Goal: Information Seeking & Learning: Learn about a topic

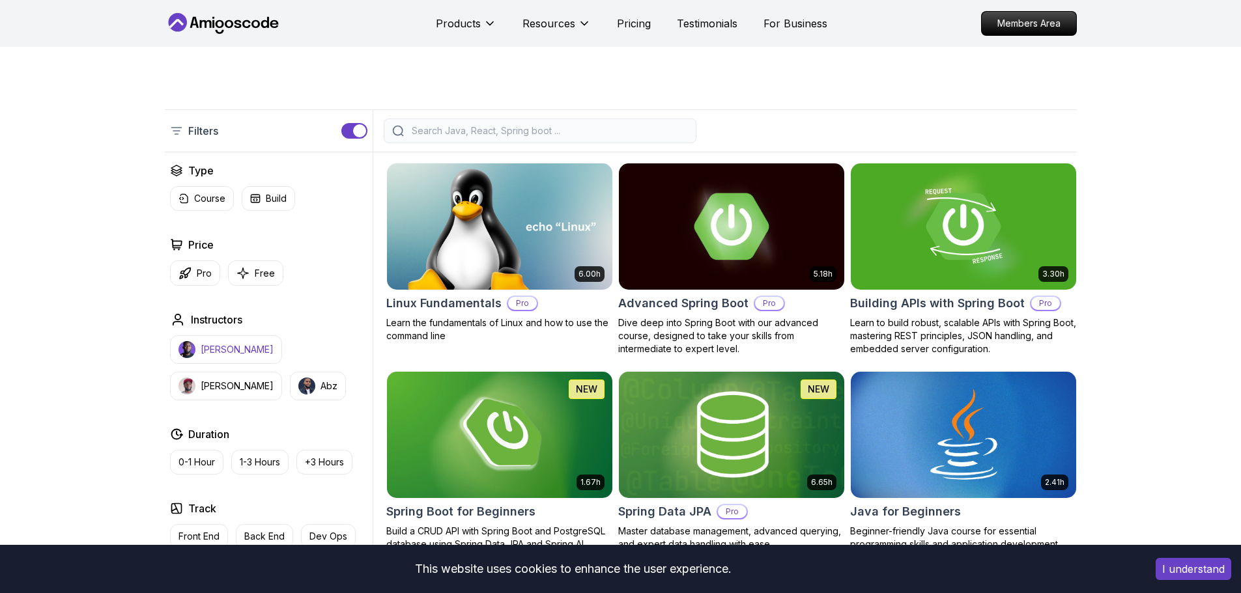
click at [214, 344] on p "Nelson Djalo" at bounding box center [237, 349] width 73 height 13
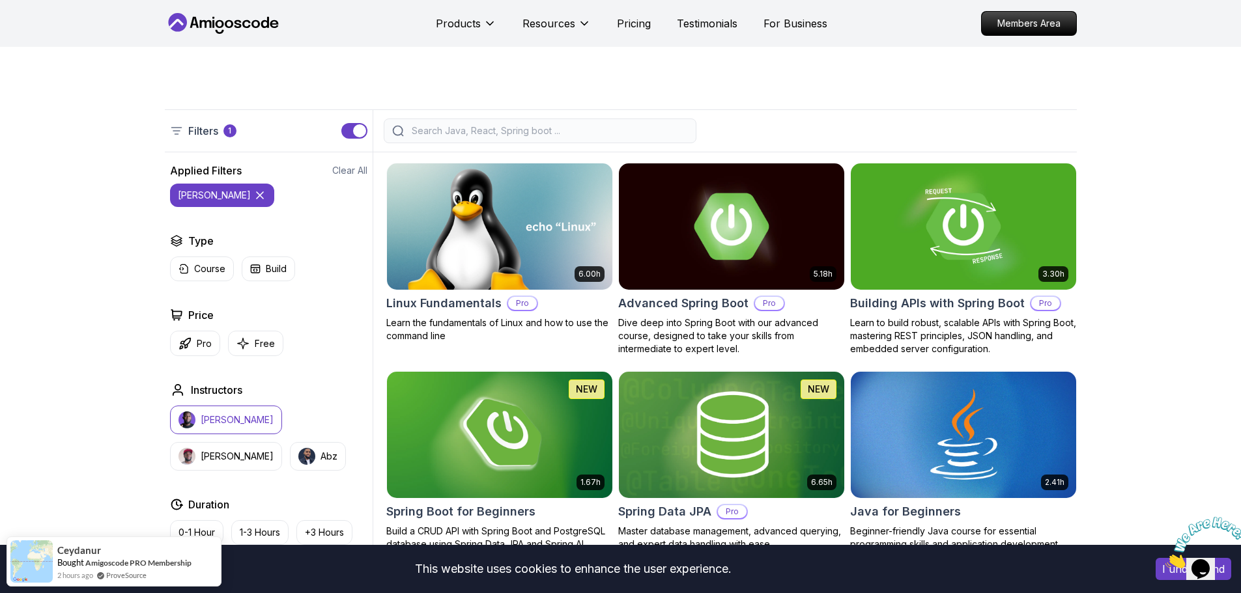
click at [188, 414] on img "button" at bounding box center [187, 420] width 17 height 17
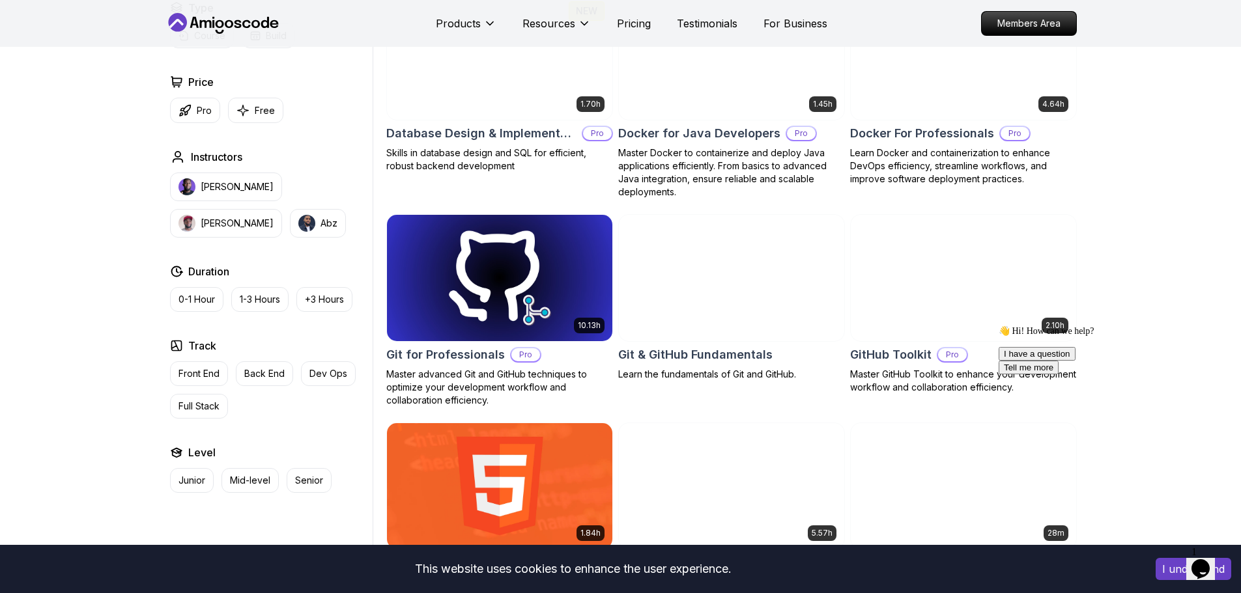
scroll to position [1093, 0]
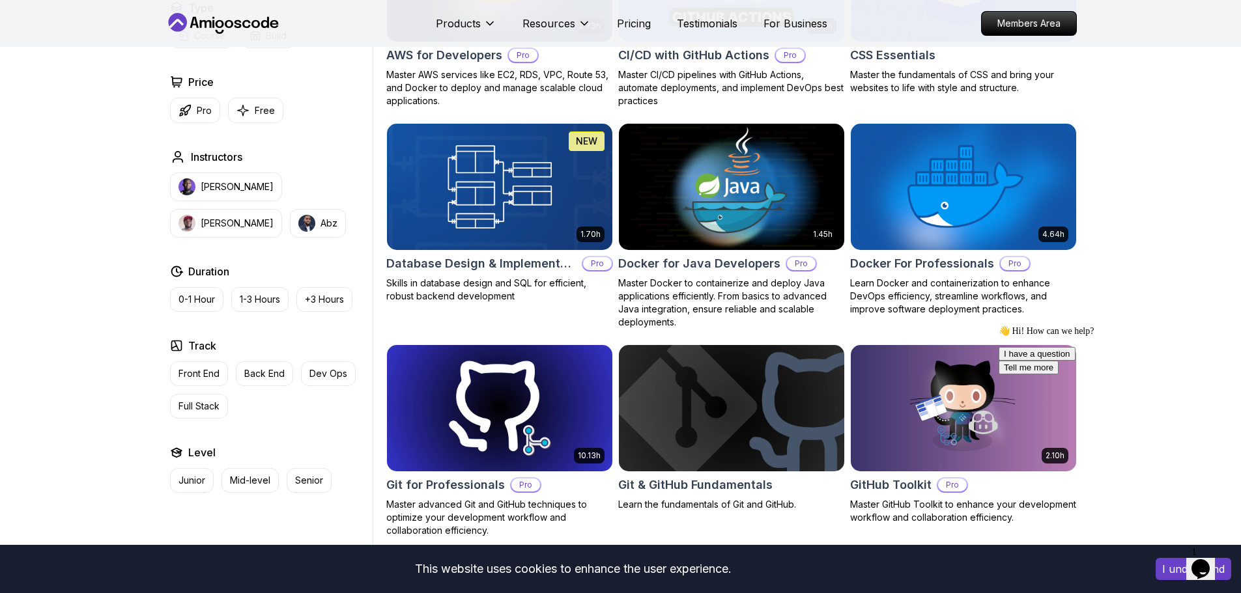
click at [732, 193] on img at bounding box center [731, 187] width 236 height 132
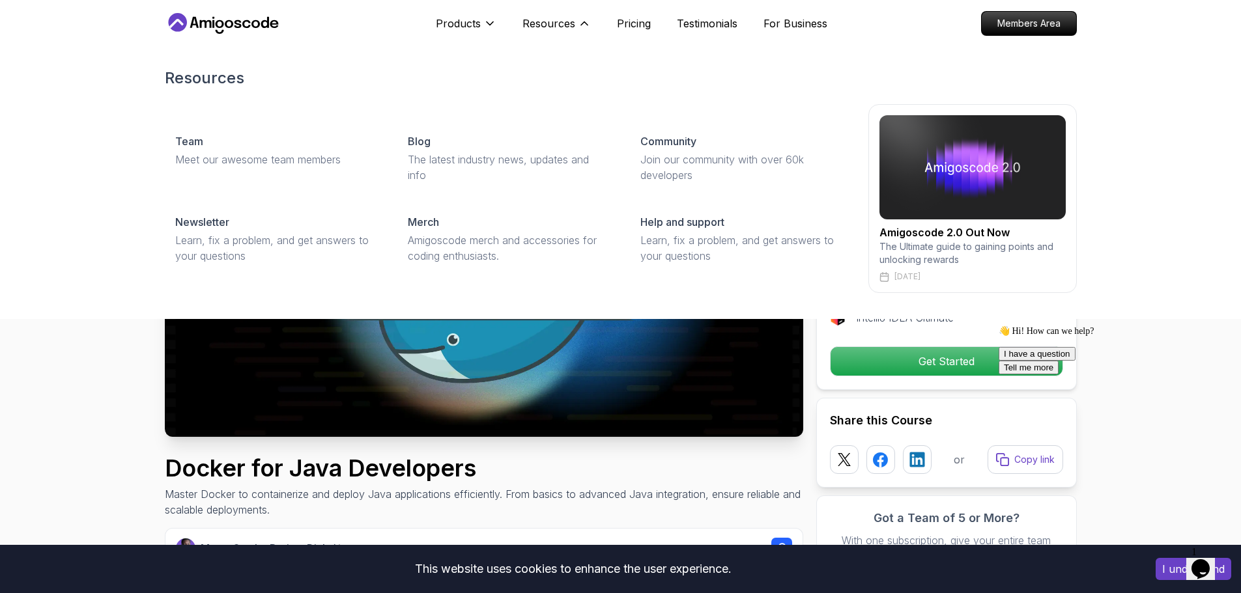
click at [1209, 227] on div "Resources Team Meet our awesome team members Blog The latest industry news, upd…" at bounding box center [620, 181] width 1241 height 278
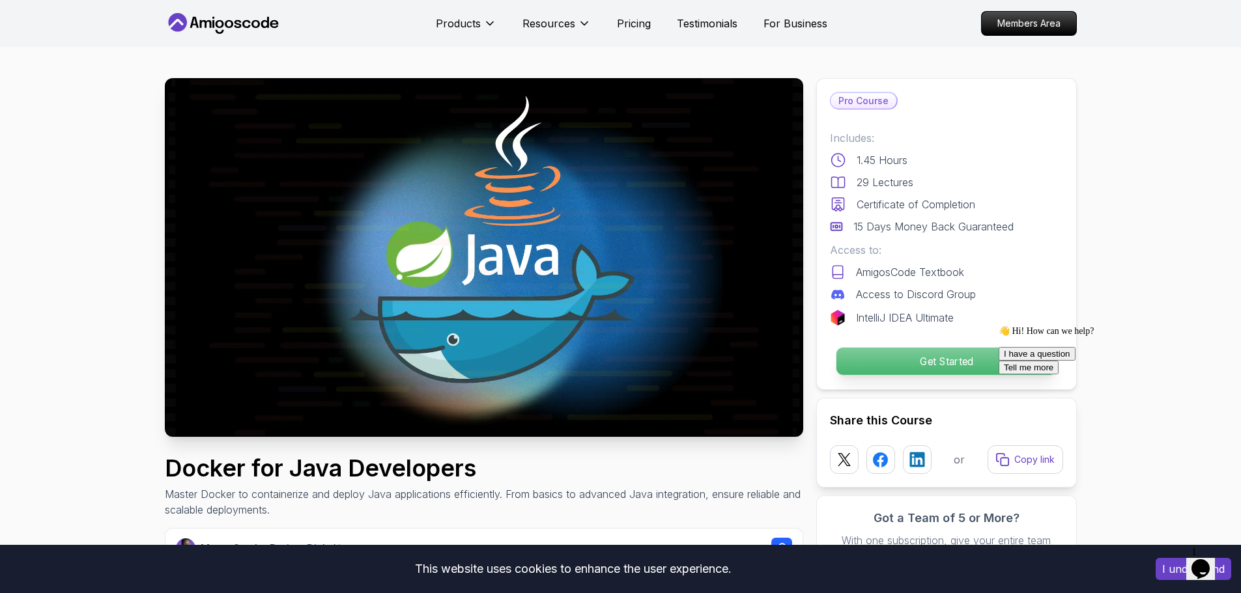
click at [917, 359] on p "Get Started" at bounding box center [946, 361] width 220 height 27
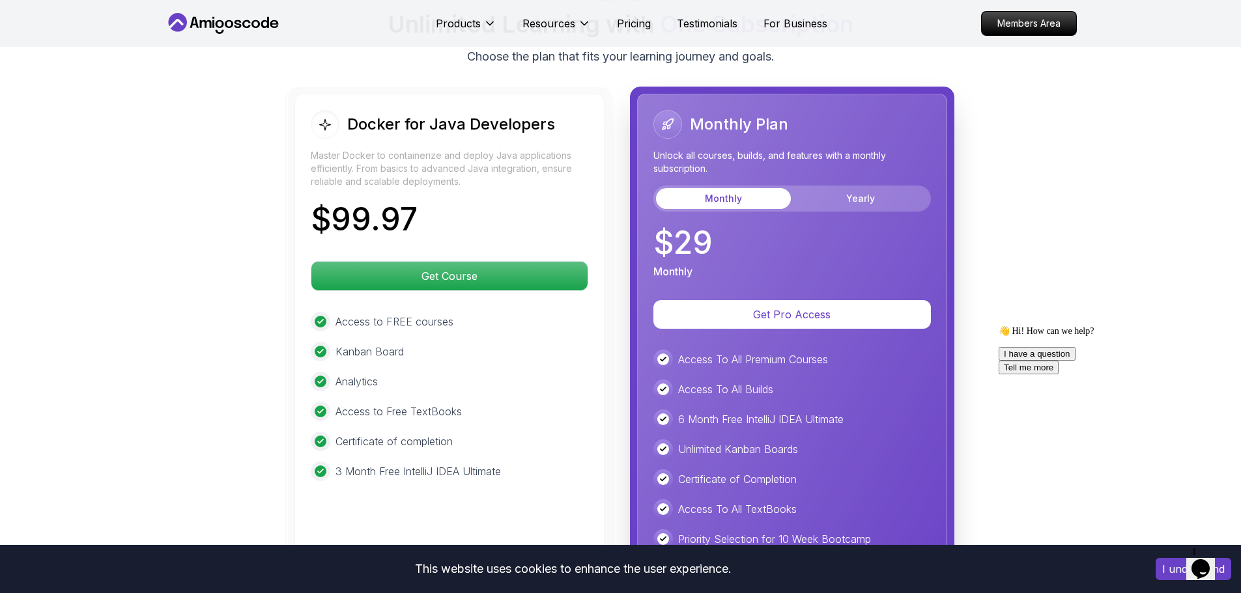
scroll to position [2704, 0]
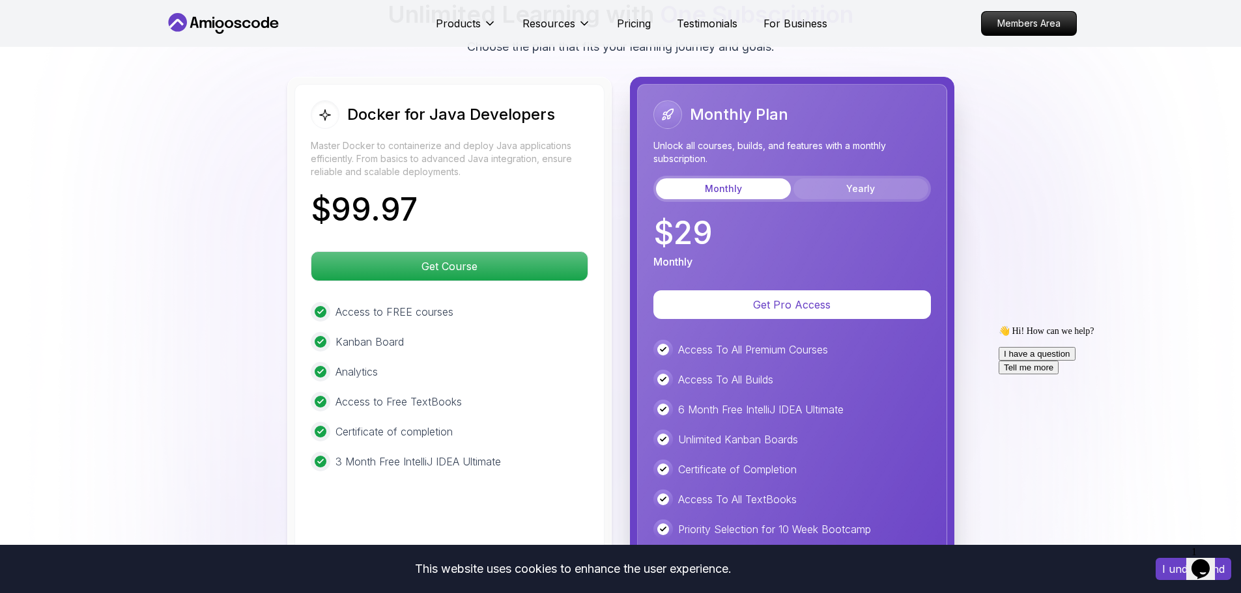
click at [838, 179] on button "Yearly" at bounding box center [860, 189] width 135 height 21
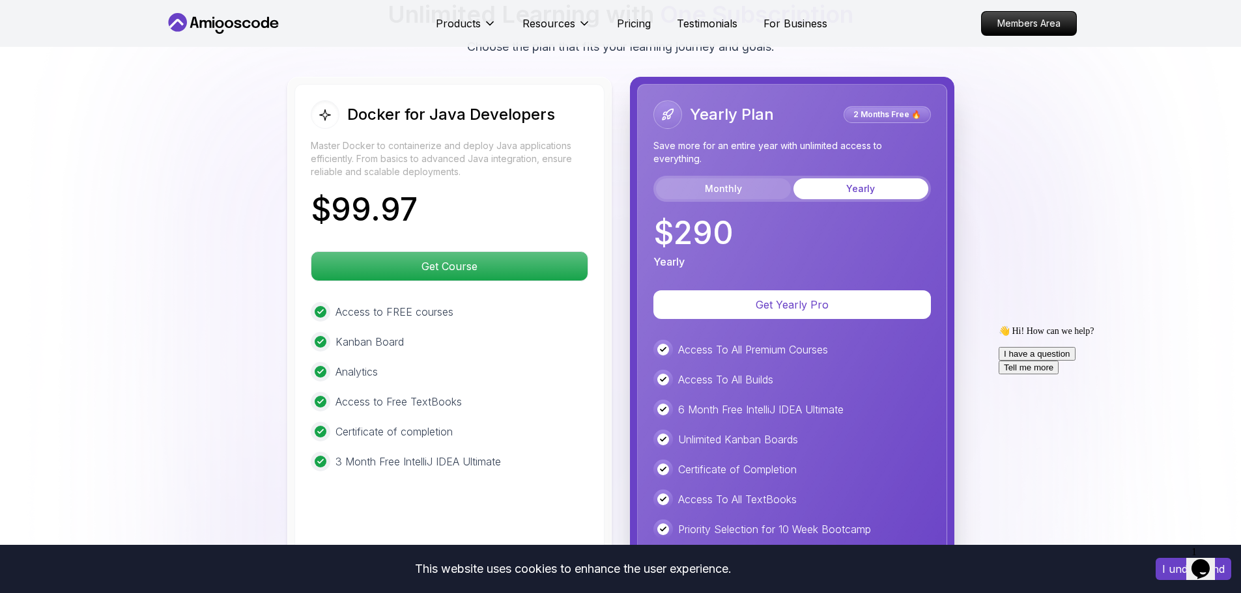
click at [764, 179] on button "Monthly" at bounding box center [723, 189] width 135 height 21
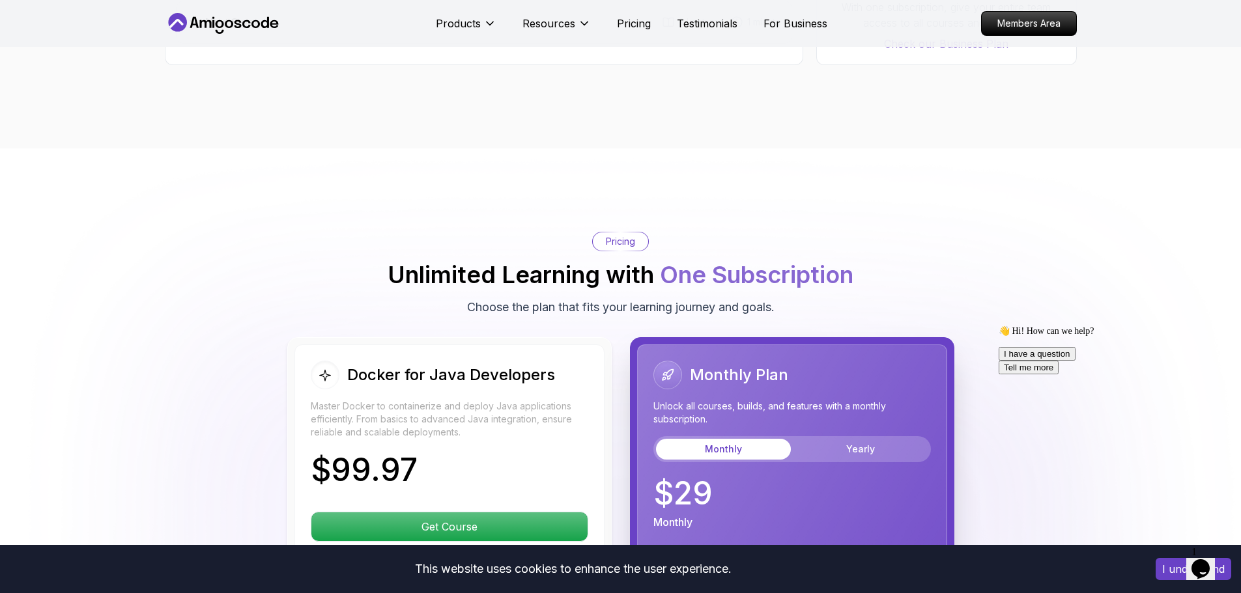
scroll to position [2313, 0]
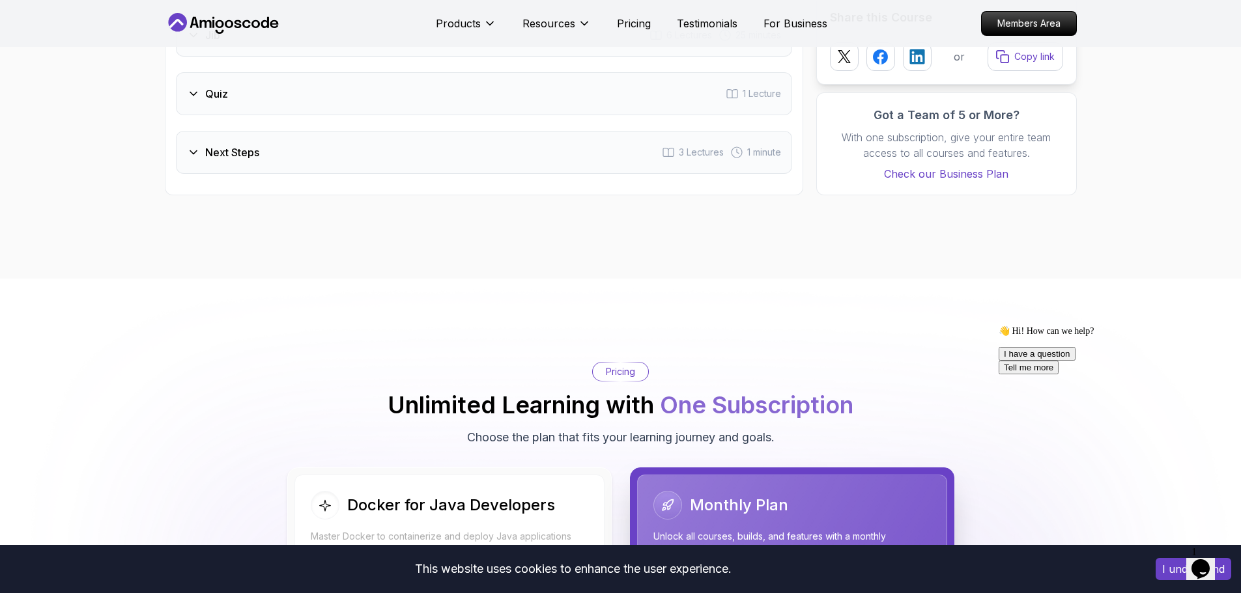
click at [230, 25] on icon at bounding box center [223, 23] width 117 height 21
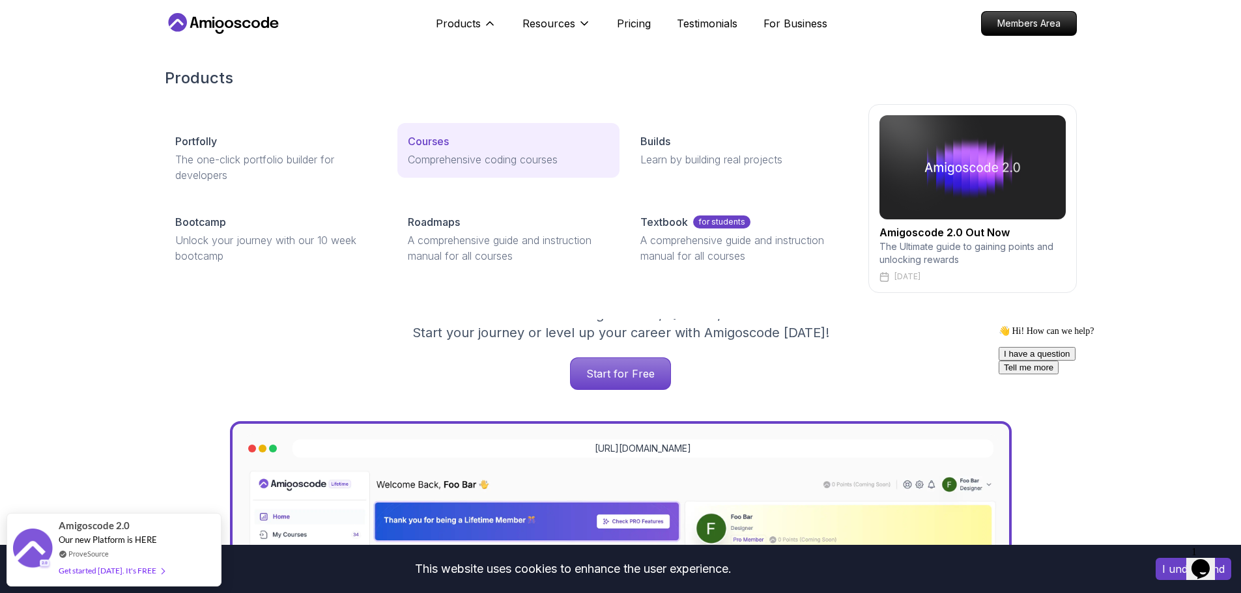
click at [448, 144] on p "Courses" at bounding box center [428, 142] width 41 height 16
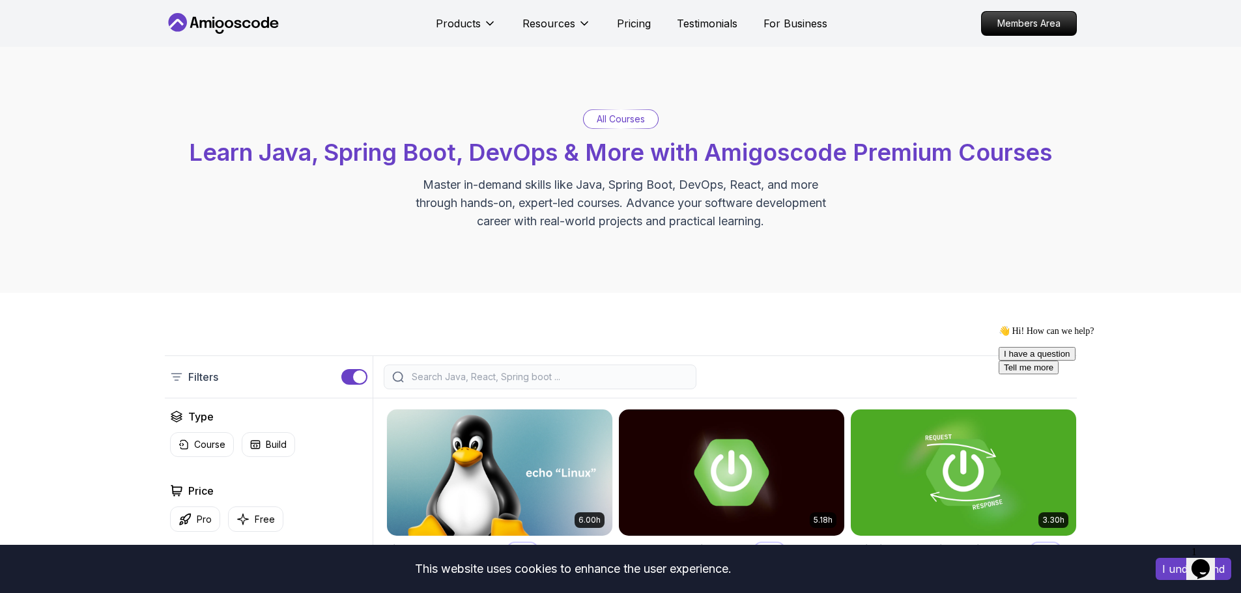
click at [610, 378] on input "search" at bounding box center [548, 377] width 279 height 13
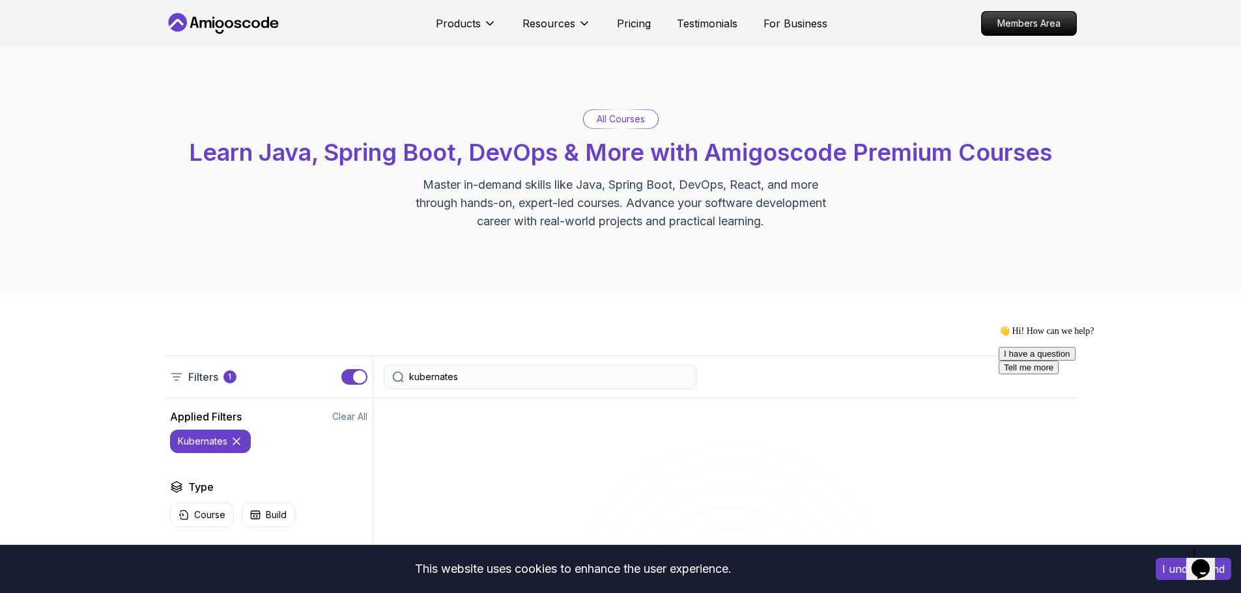
type input "kubernates"
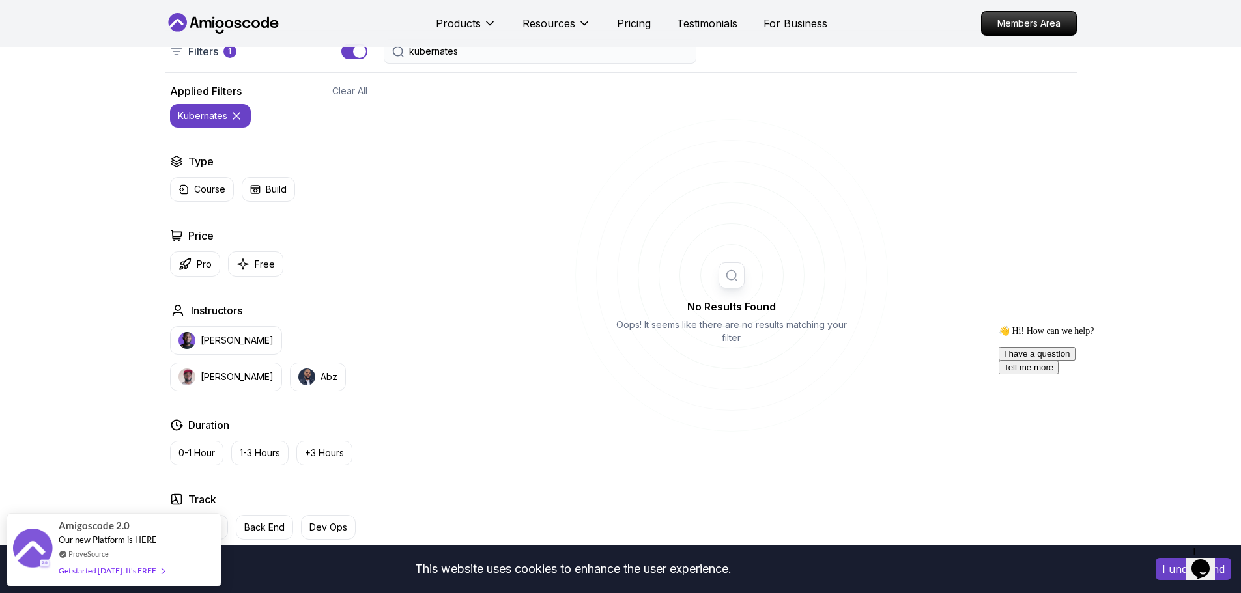
scroll to position [130, 0]
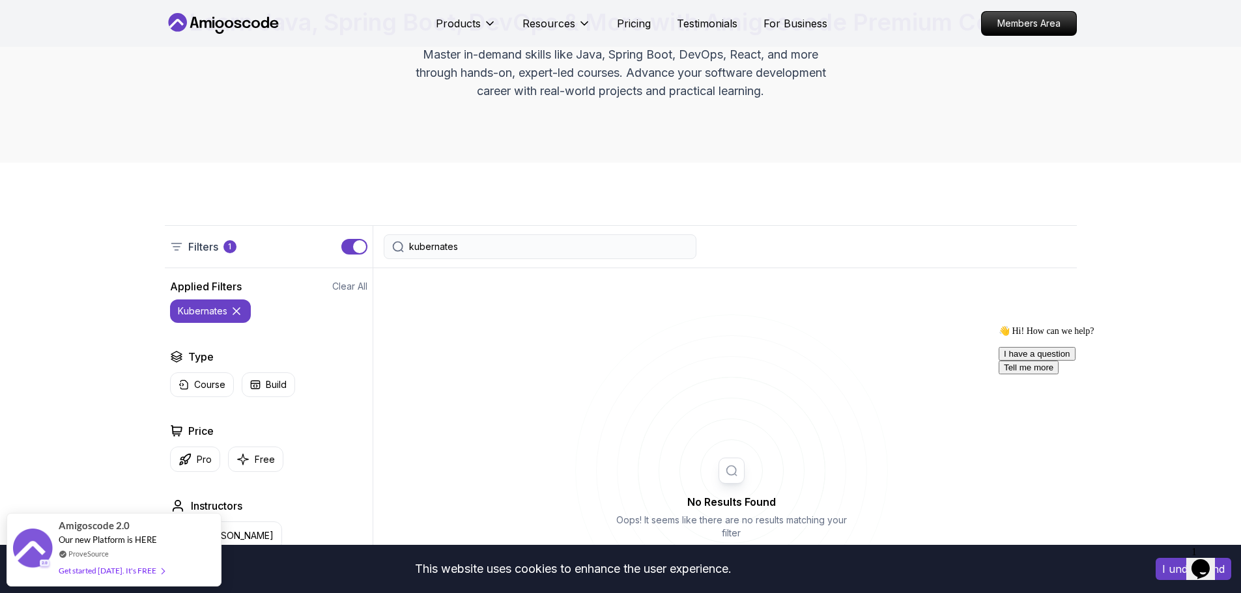
click at [482, 246] on input "kubernates" at bounding box center [548, 246] width 279 height 13
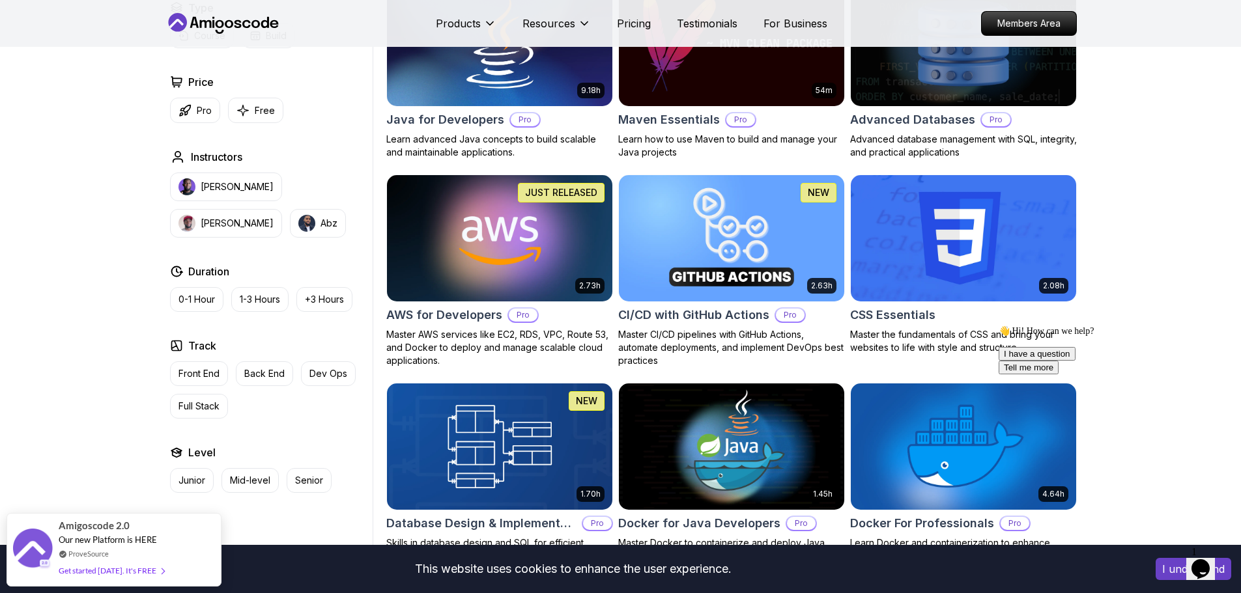
scroll to position [912, 0]
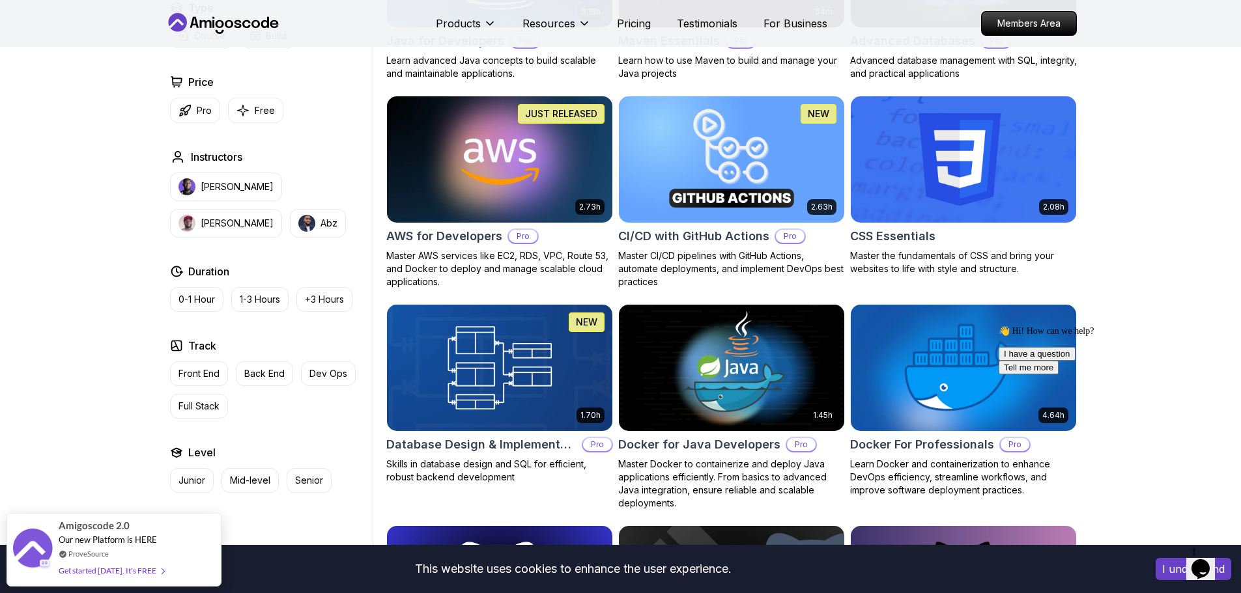
click at [925, 360] on img at bounding box center [963, 368] width 236 height 132
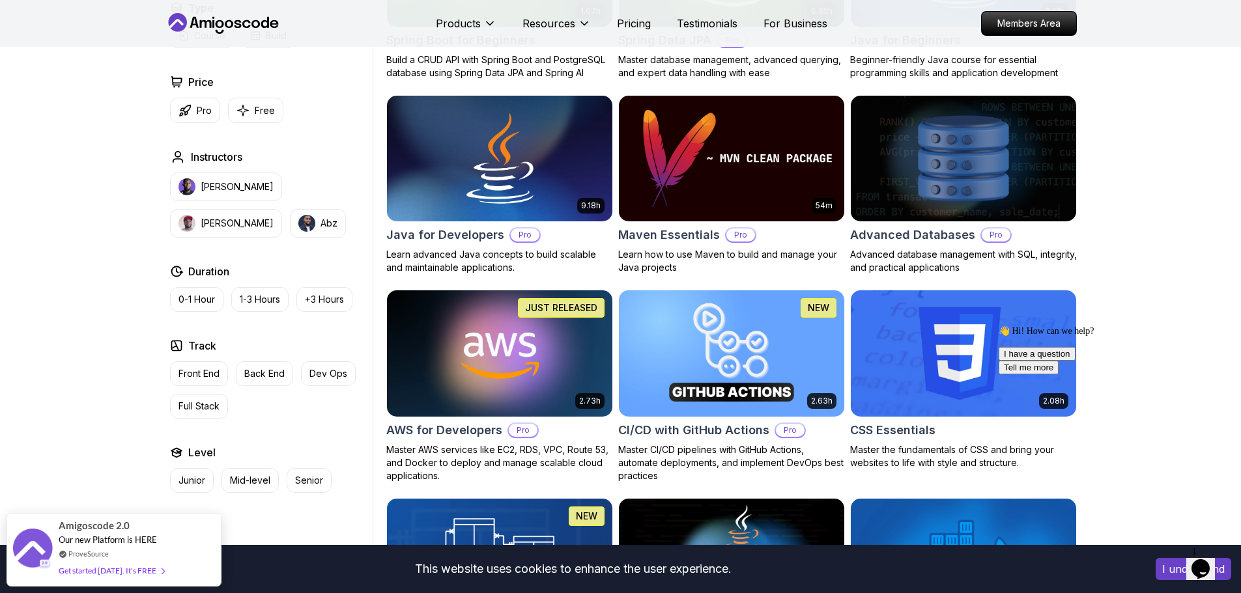
scroll to position [717, 0]
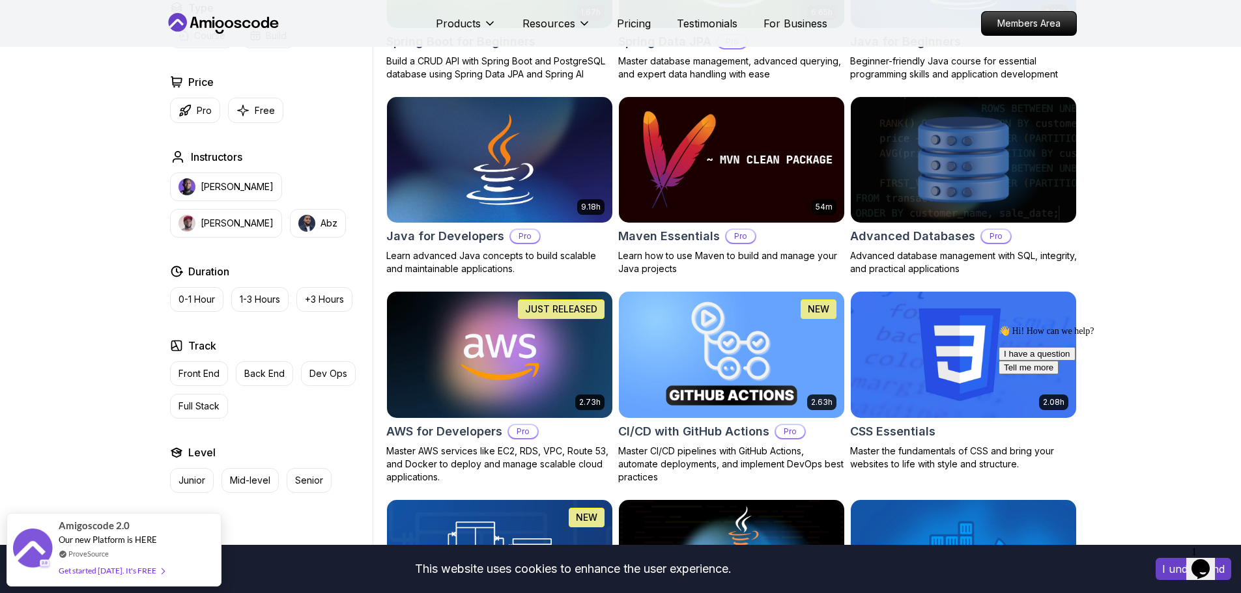
click at [666, 354] on img at bounding box center [731, 355] width 236 height 132
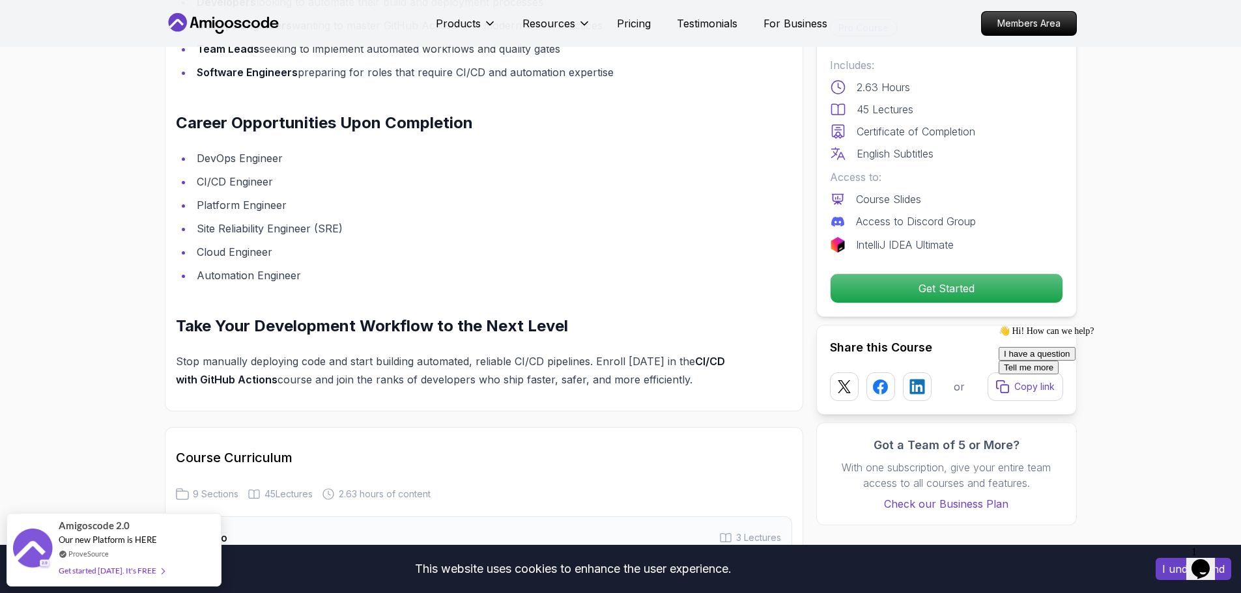
scroll to position [1759, 0]
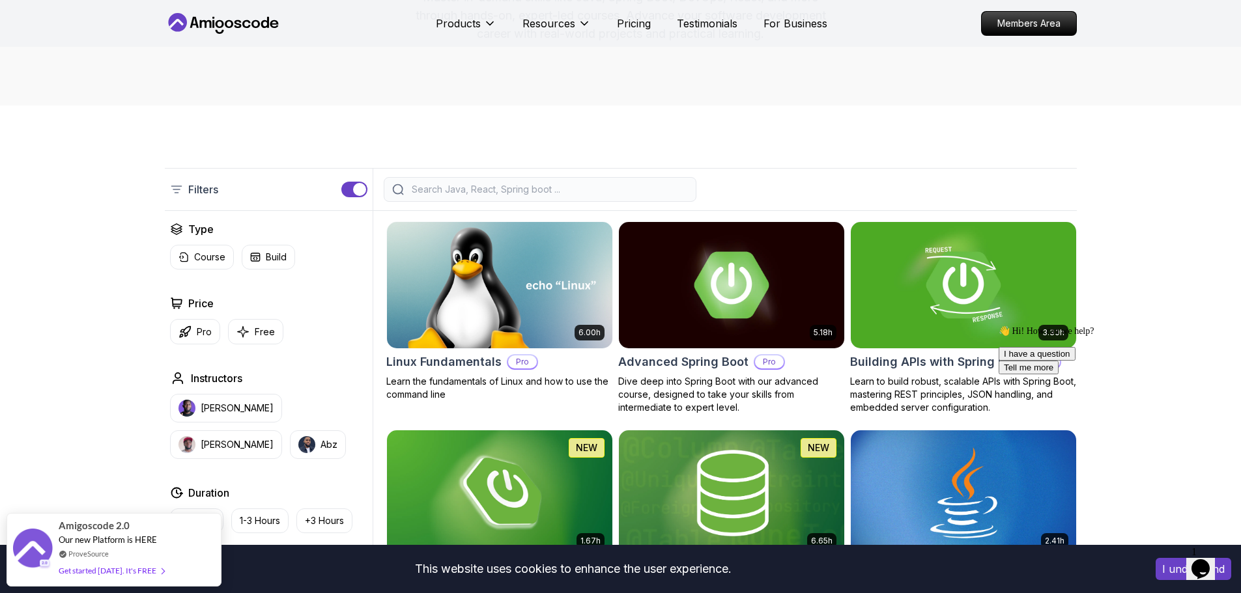
scroll to position [195, 0]
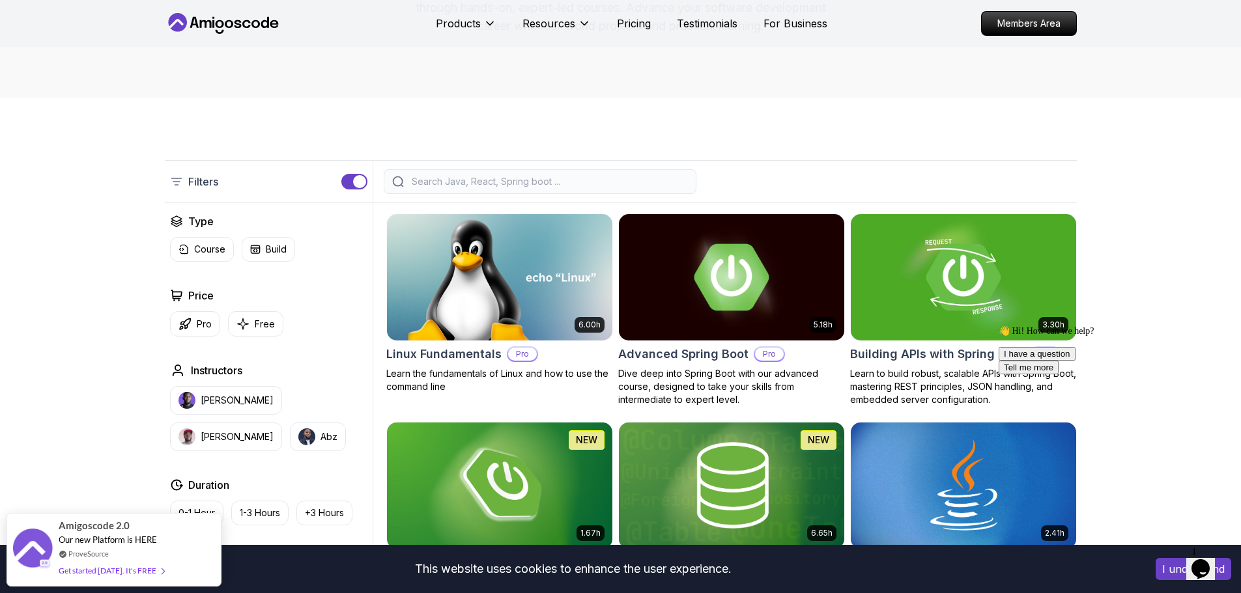
drag, startPoint x: 315, startPoint y: 387, endPoint x: 309, endPoint y: 395, distance: 10.7
click at [282, 423] on button "Richard" at bounding box center [226, 437] width 112 height 29
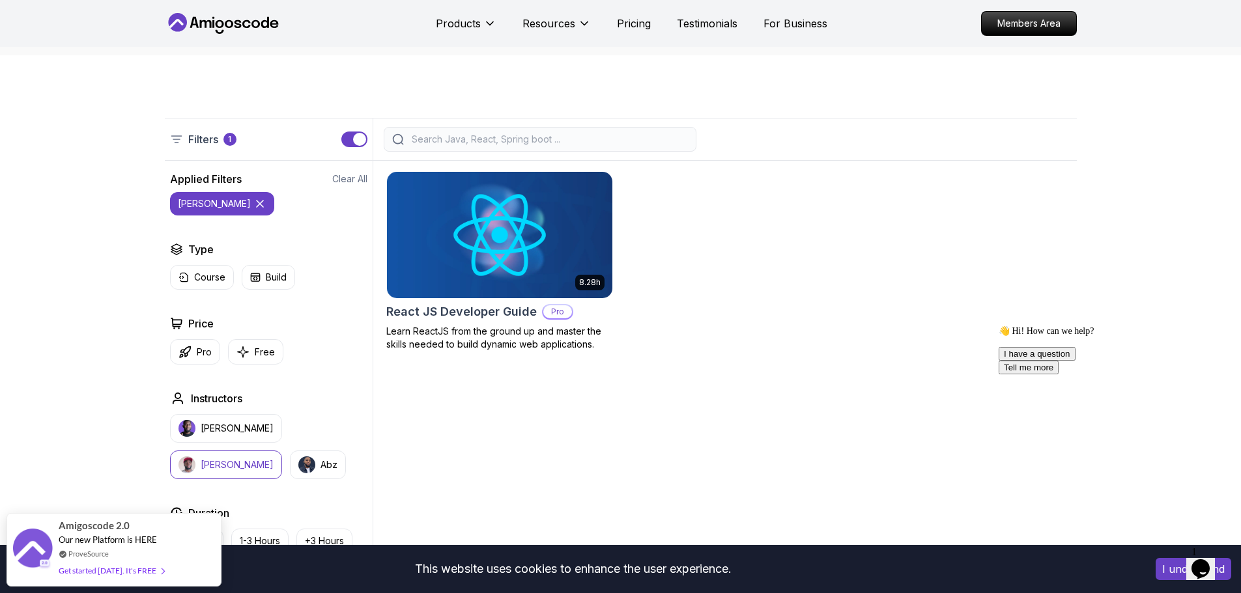
scroll to position [261, 0]
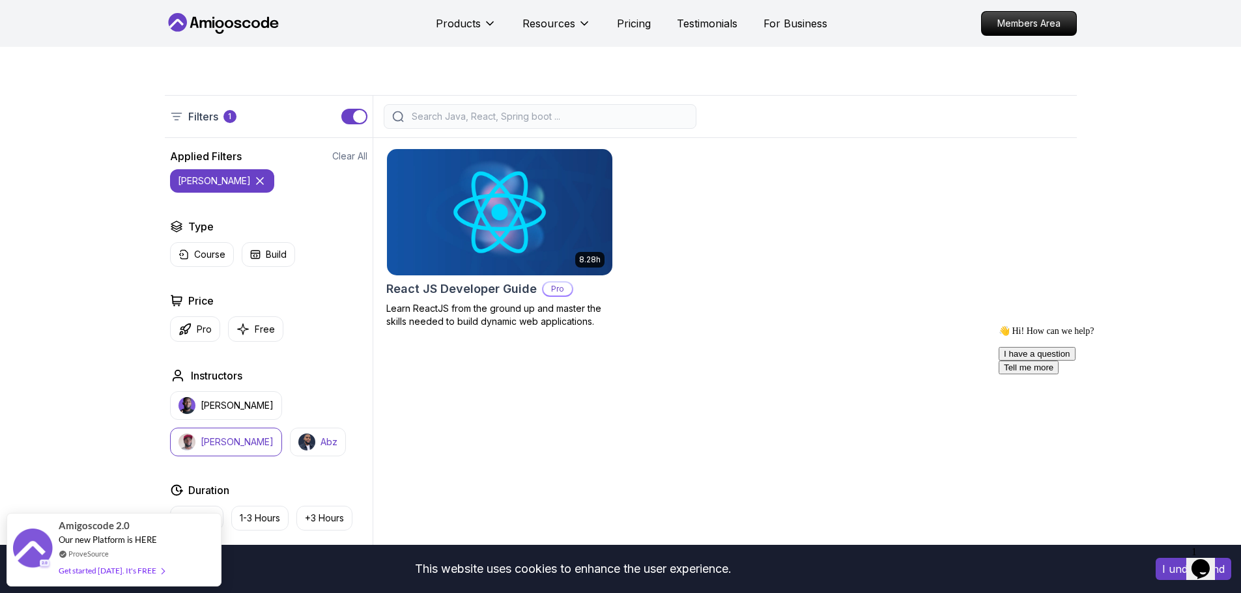
click at [290, 435] on button "Abz" at bounding box center [318, 442] width 56 height 29
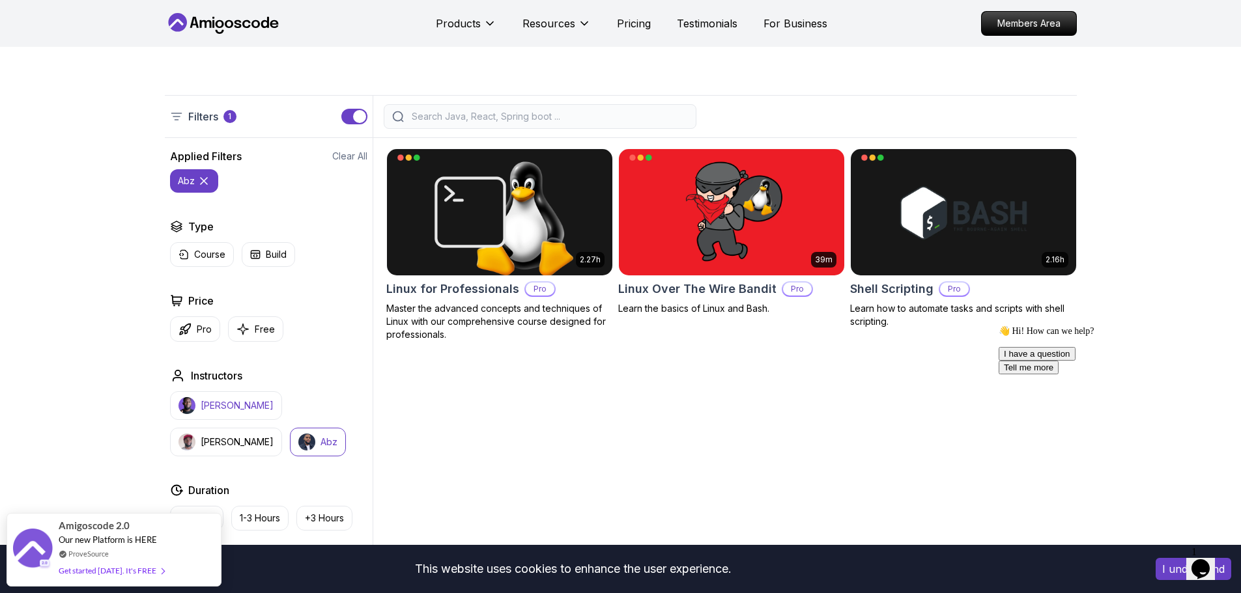
click at [208, 399] on p "Nelson Djalo" at bounding box center [237, 405] width 73 height 13
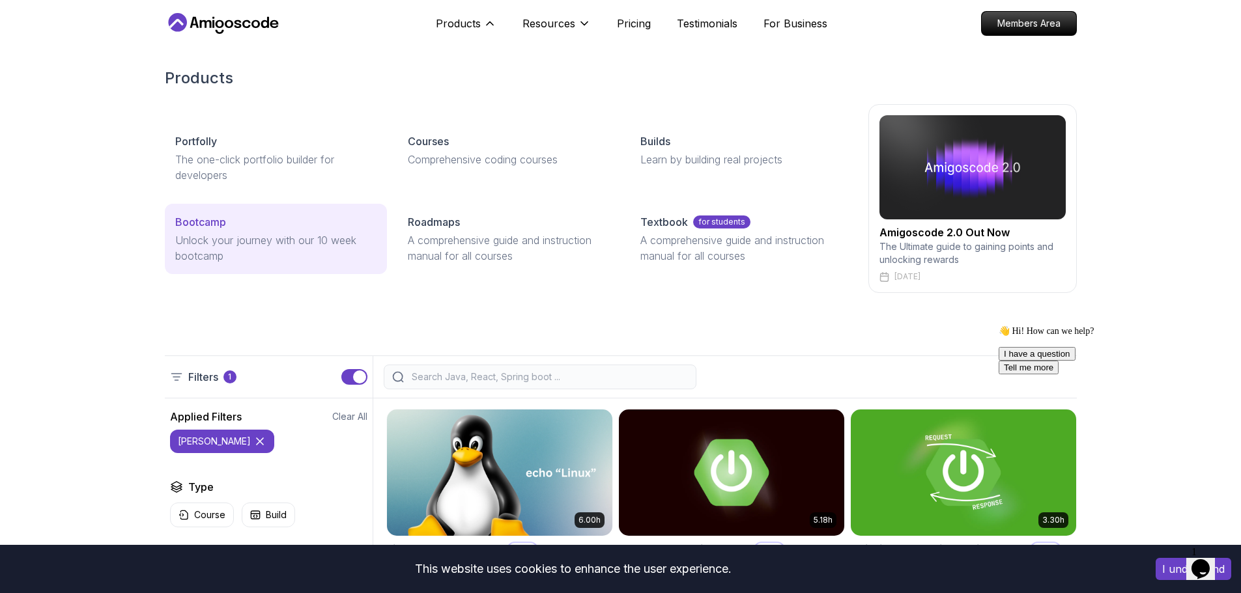
click at [283, 257] on p "Unlock your journey with our 10 week bootcamp" at bounding box center [275, 248] width 201 height 31
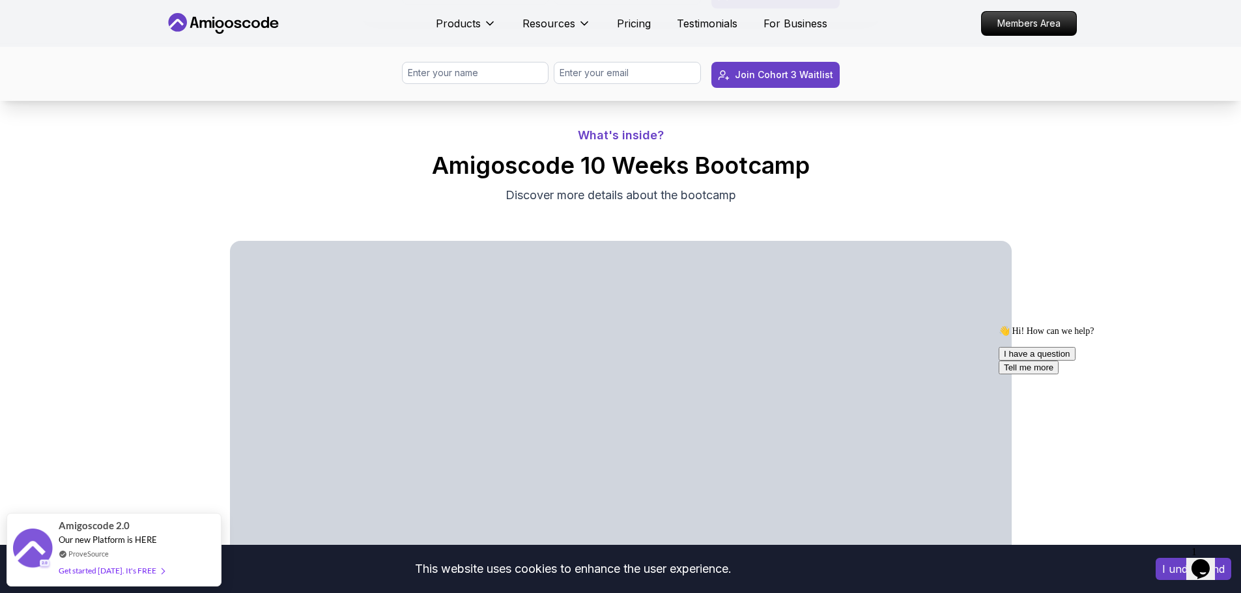
scroll to position [456, 0]
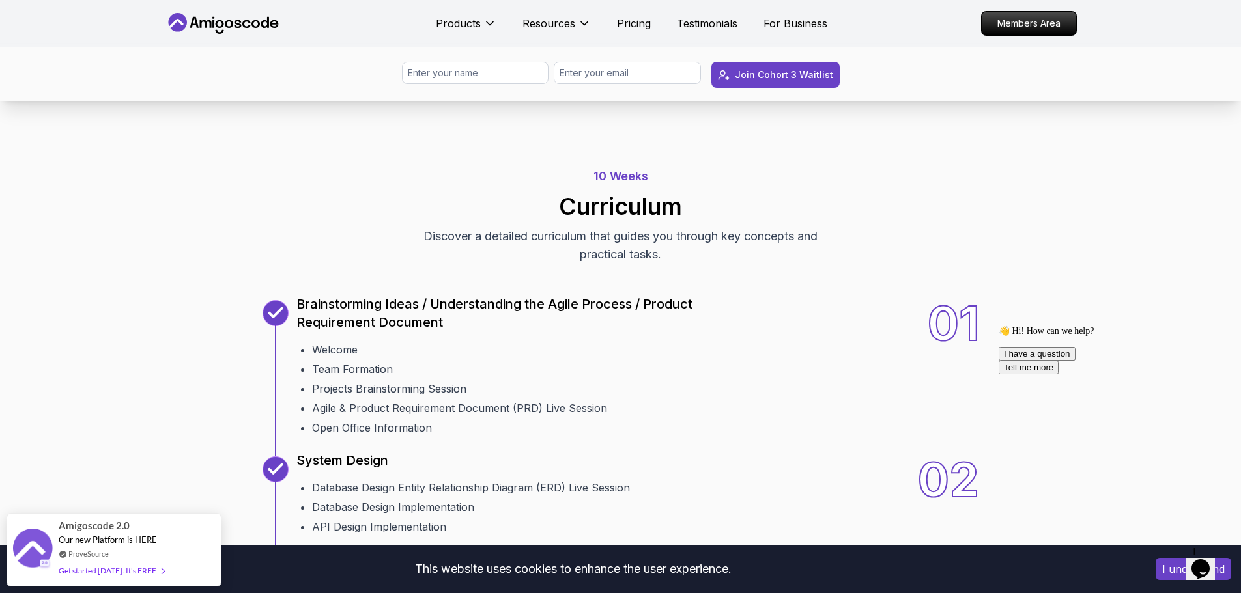
drag, startPoint x: 593, startPoint y: 182, endPoint x: 589, endPoint y: 188, distance: 6.9
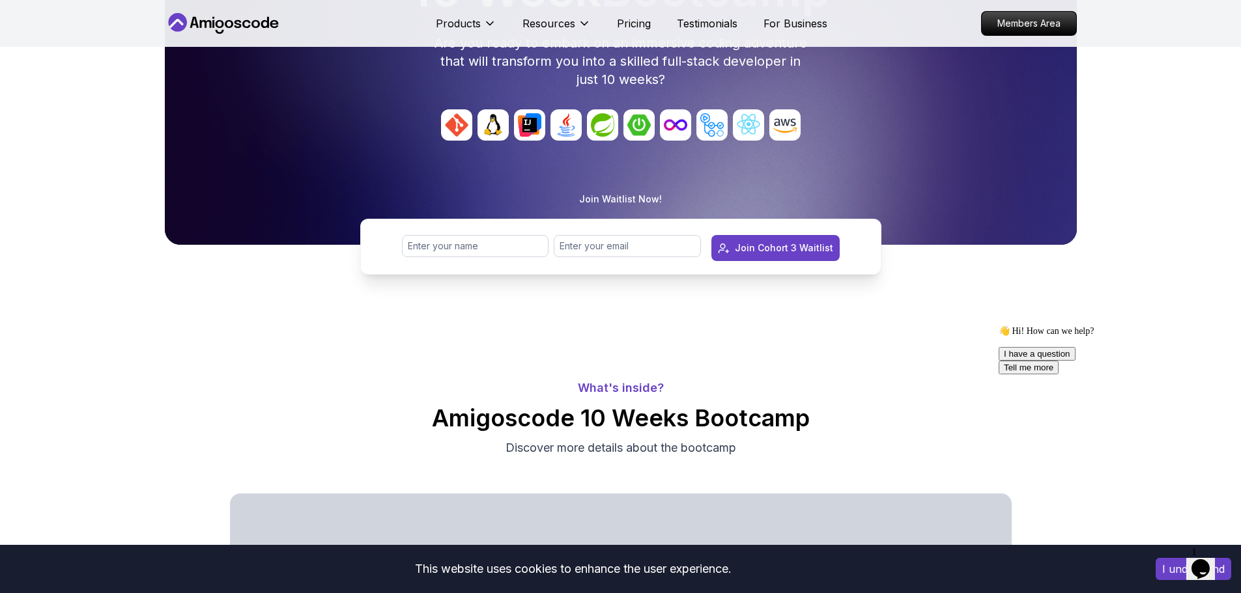
scroll to position [0, 0]
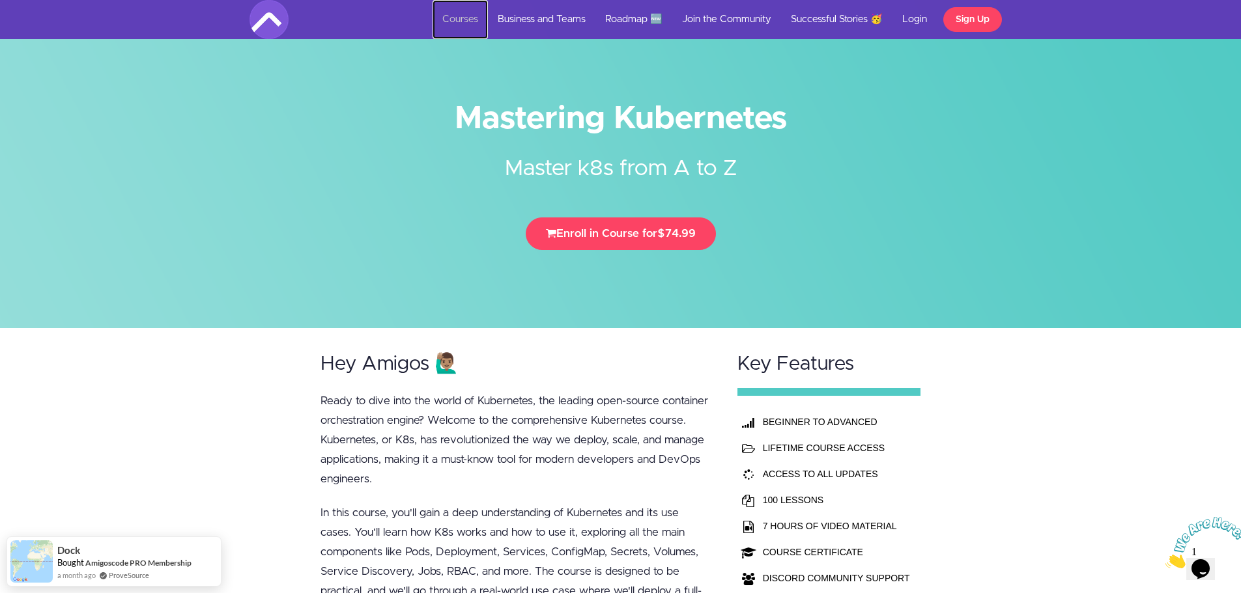
click at [467, 14] on link "Courses" at bounding box center [460, 19] width 55 height 39
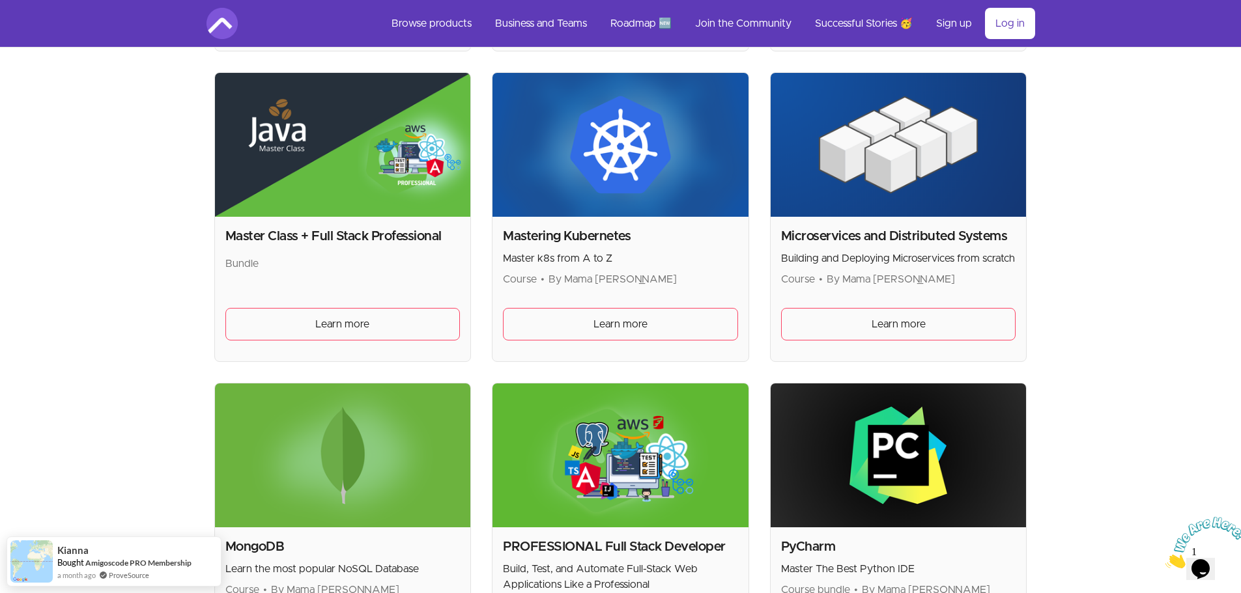
scroll to position [2215, 0]
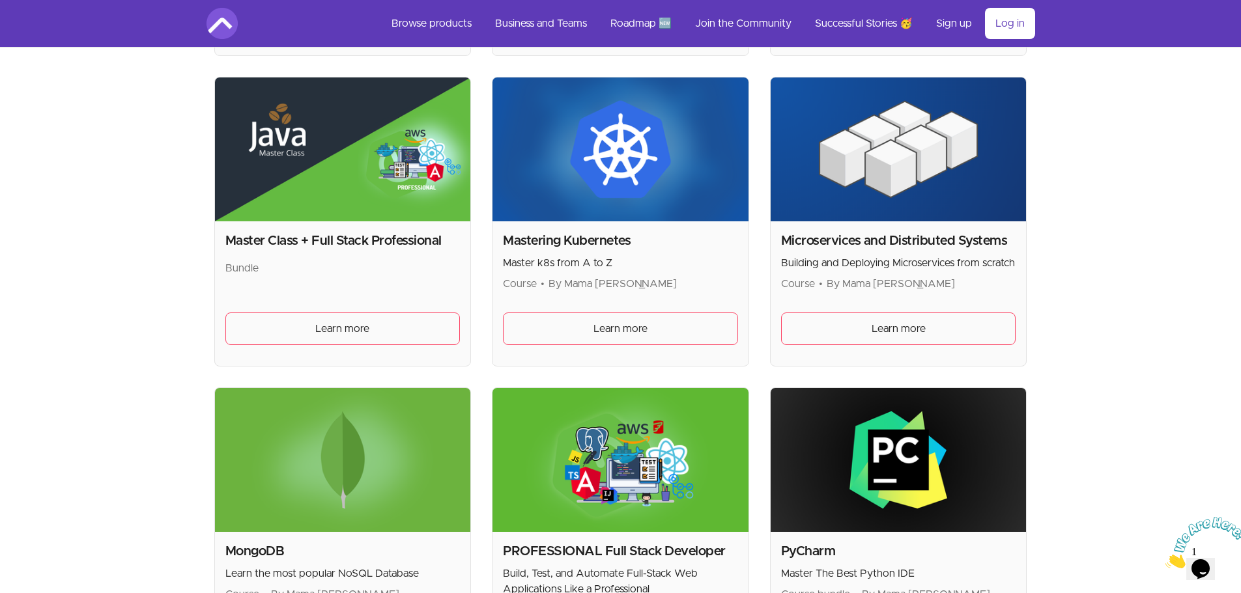
click at [890, 154] on img at bounding box center [899, 150] width 256 height 144
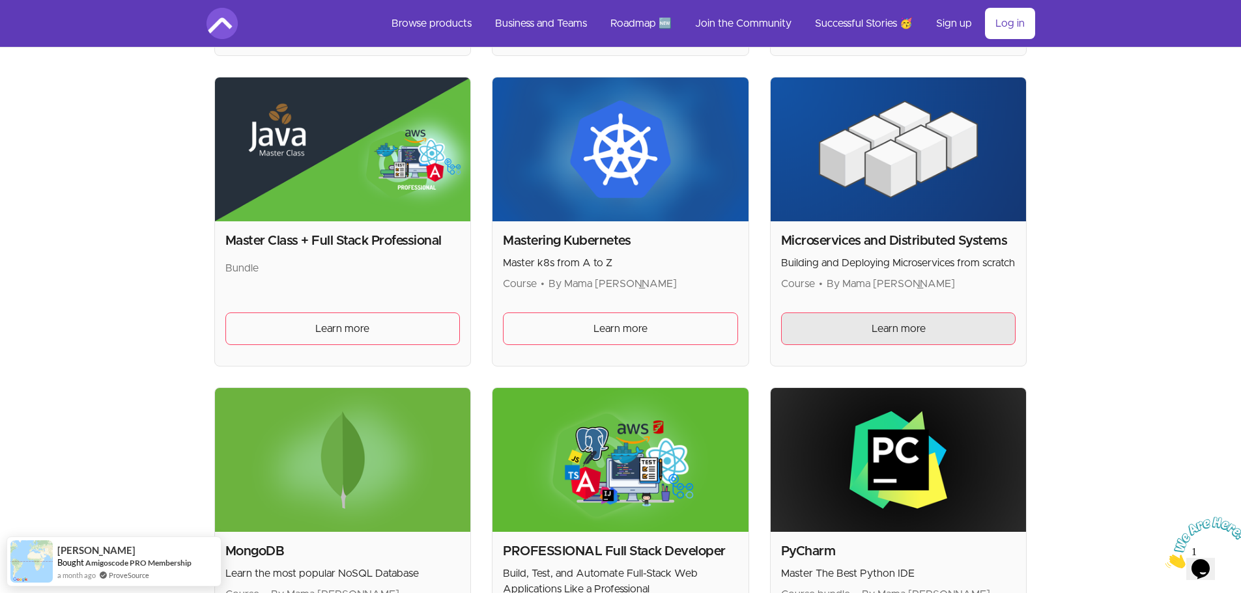
click at [929, 322] on link "Learn more" at bounding box center [898, 329] width 235 height 33
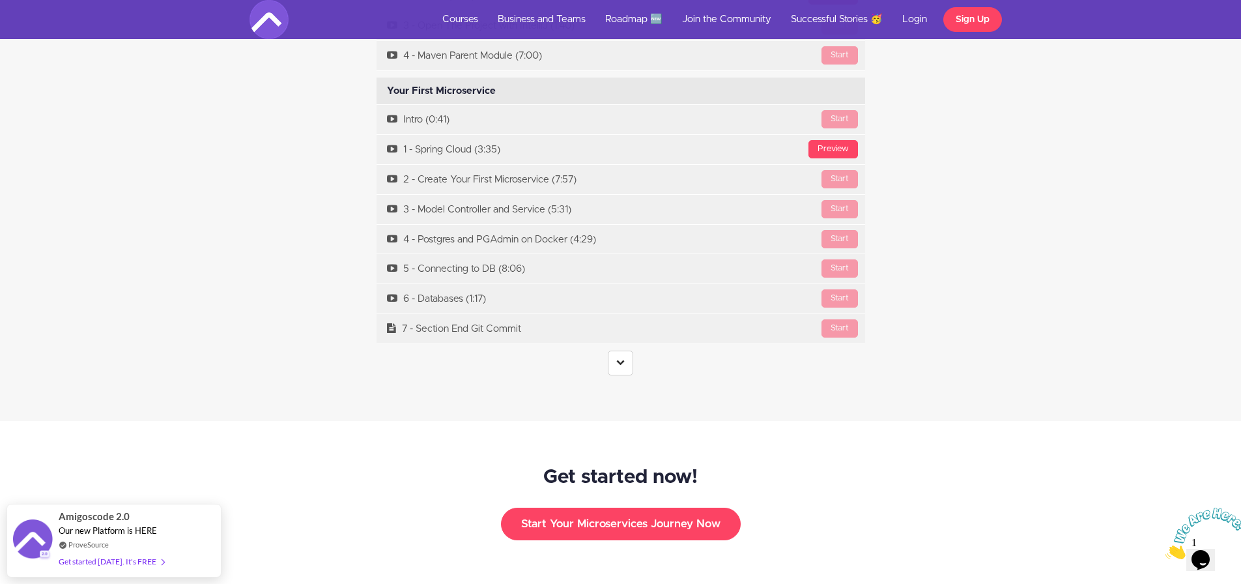
scroll to position [4235, 0]
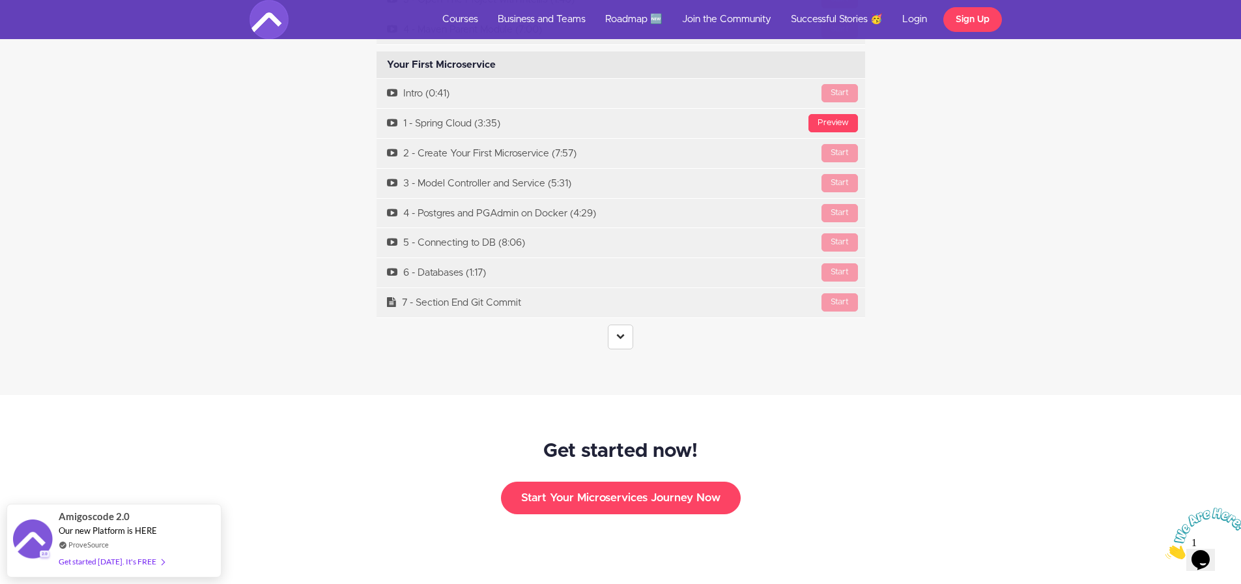
click at [620, 332] on icon at bounding box center [620, 336] width 8 height 8
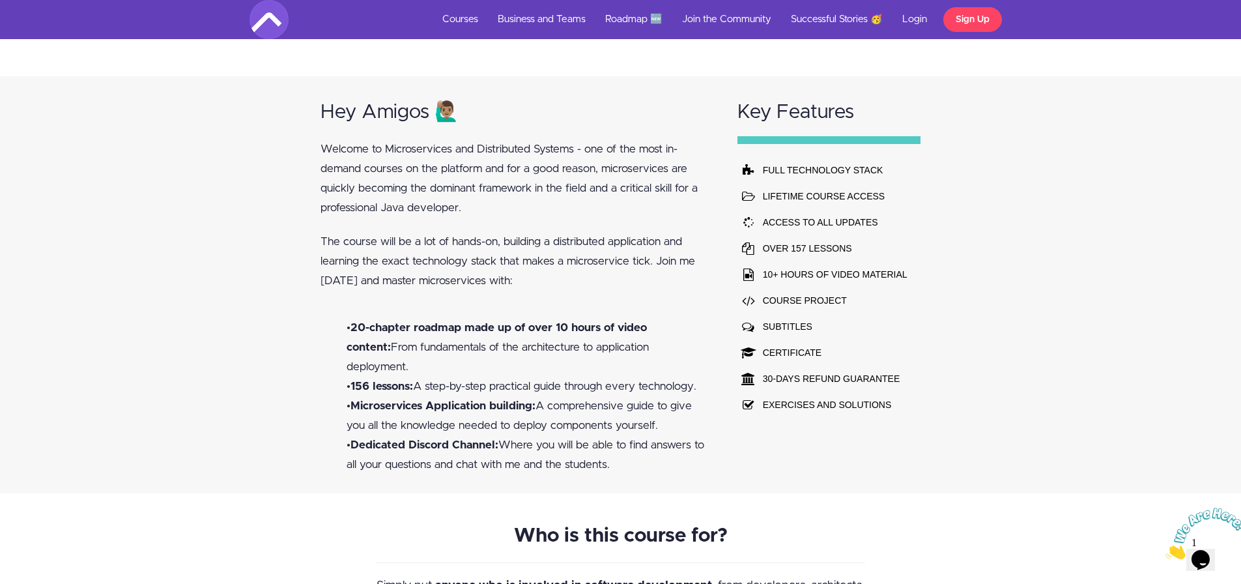
scroll to position [0, 0]
